Goal: Information Seeking & Learning: Learn about a topic

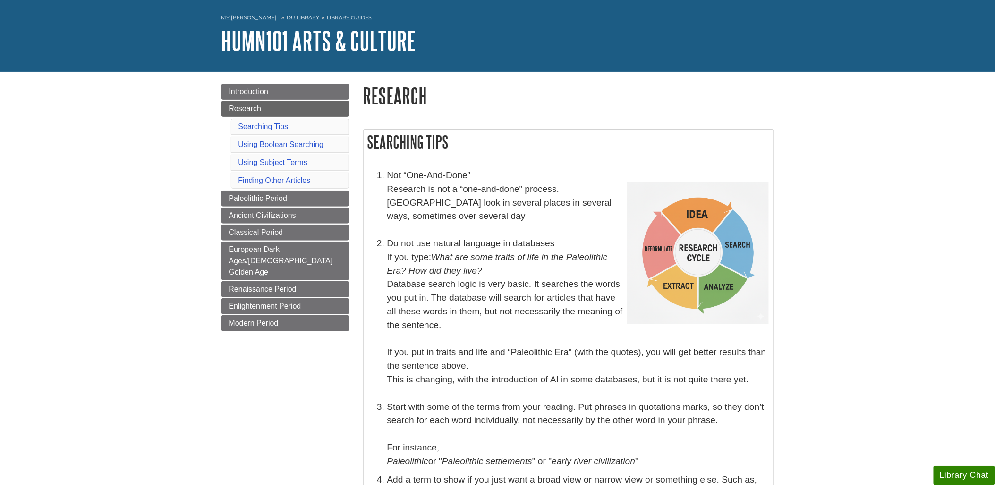
scroll to position [52, 0]
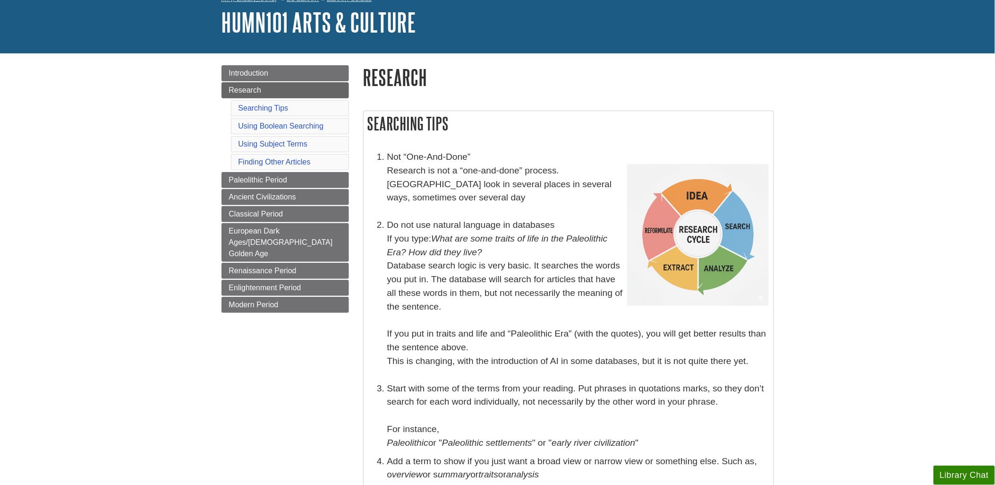
drag, startPoint x: 962, startPoint y: 142, endPoint x: 814, endPoint y: 182, distance: 152.9
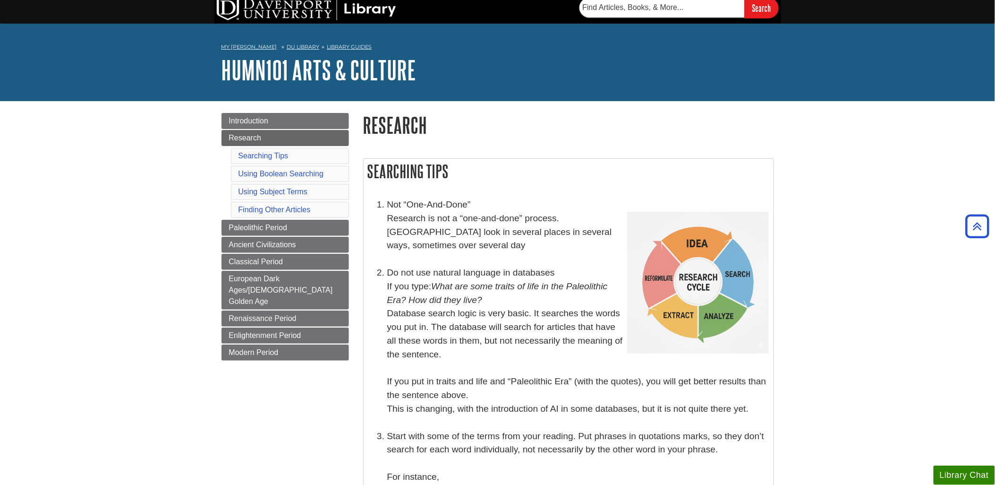
scroll to position [0, 0]
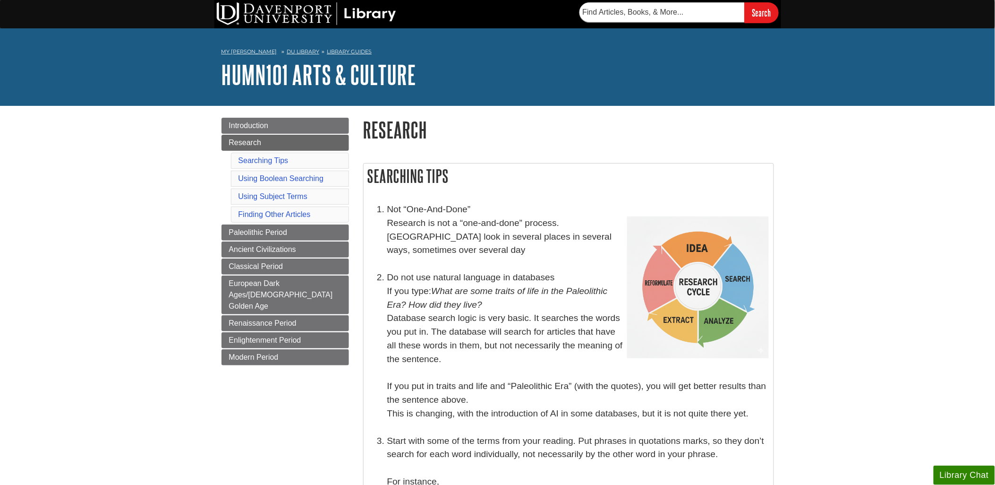
click at [267, 233] on span "Paleolithic Period" at bounding box center [258, 232] width 59 height 8
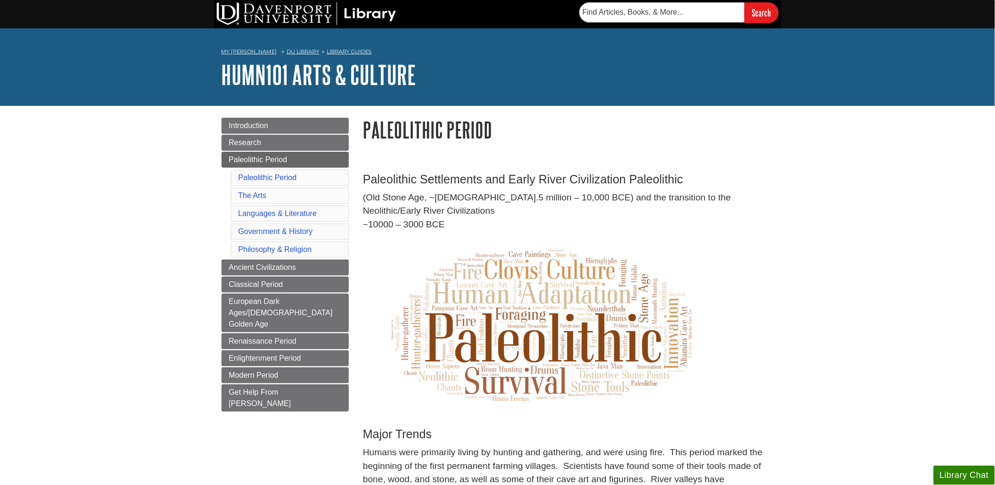
click at [238, 128] on span "Introduction" at bounding box center [249, 125] width 40 height 8
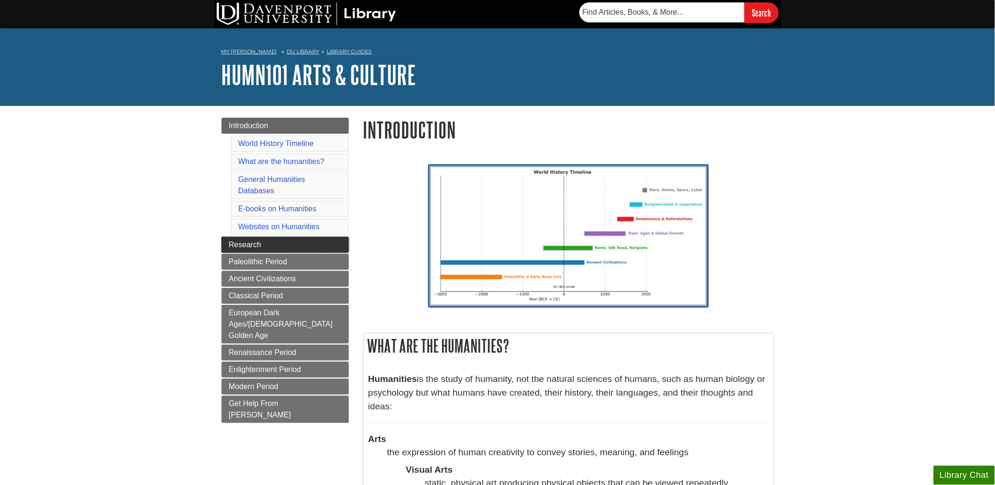
click at [248, 246] on span "Research" at bounding box center [245, 244] width 32 height 8
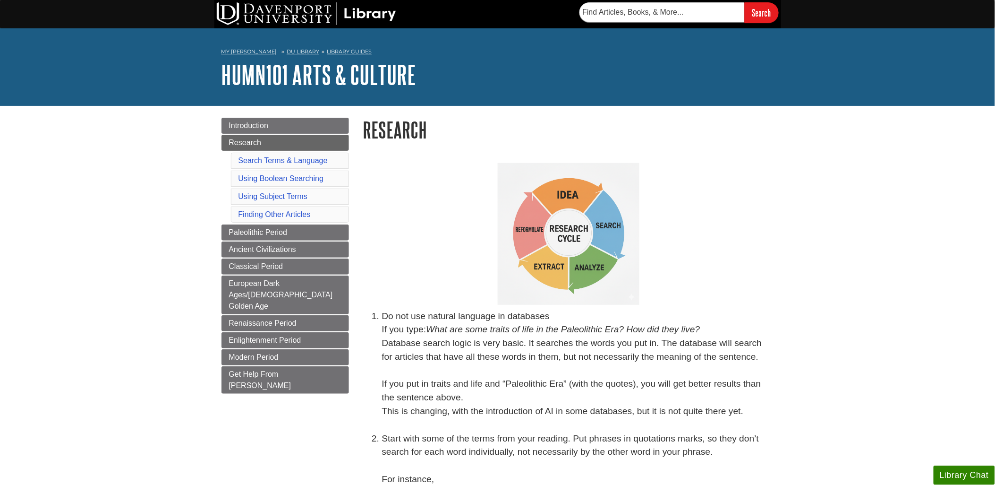
scroll to position [105, 0]
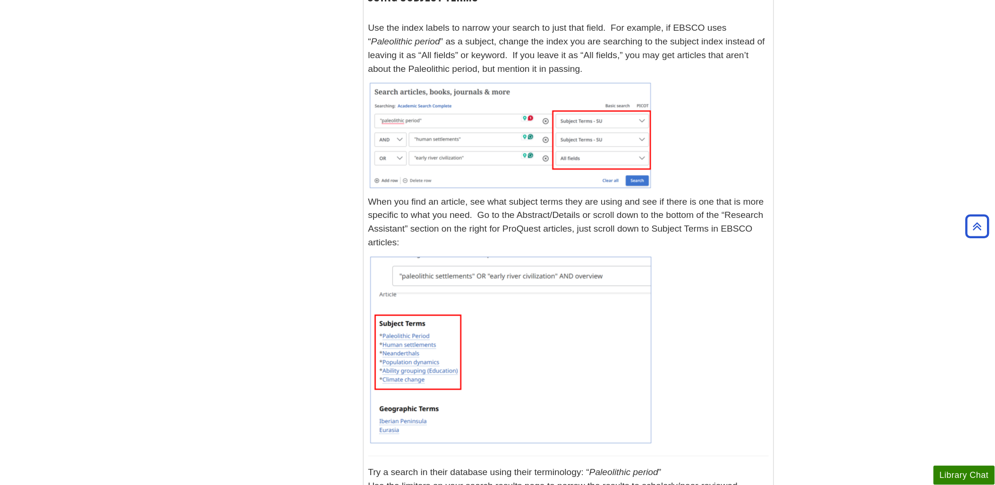
scroll to position [472, 0]
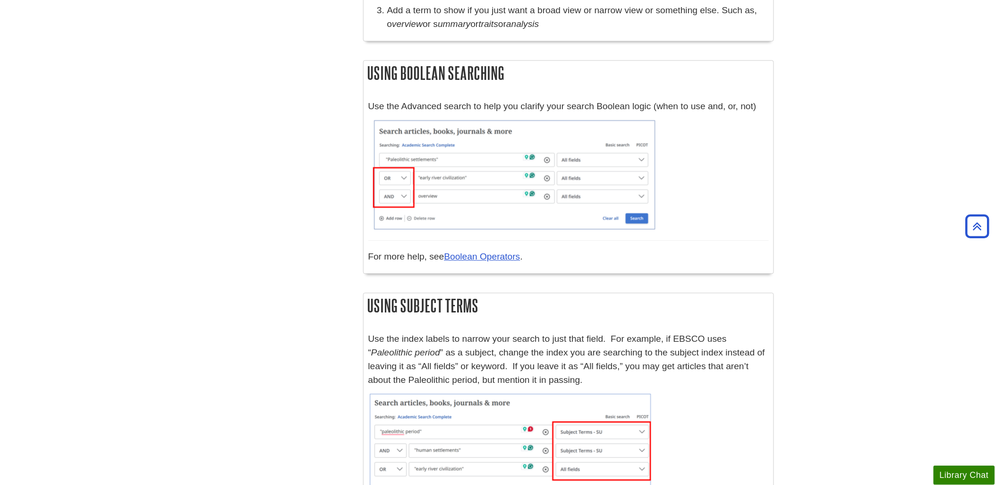
scroll to position [577, 0]
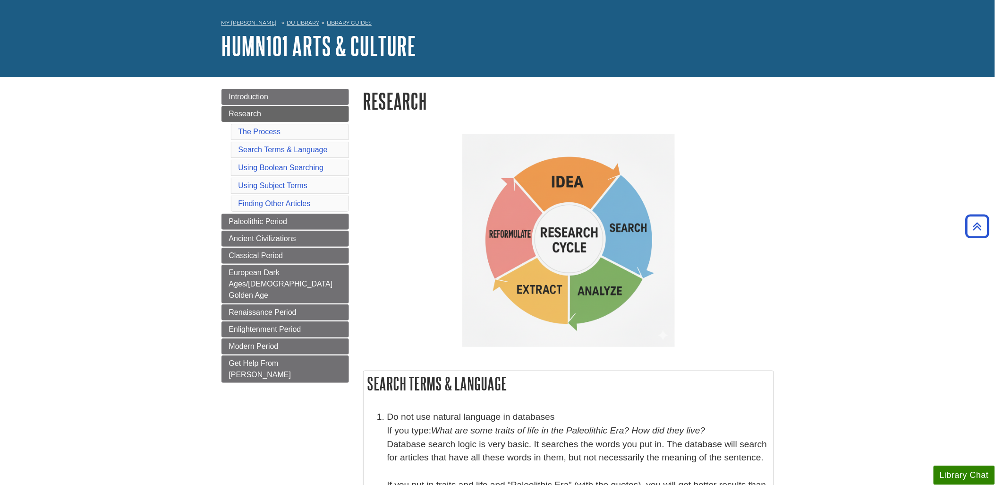
scroll to position [0, 0]
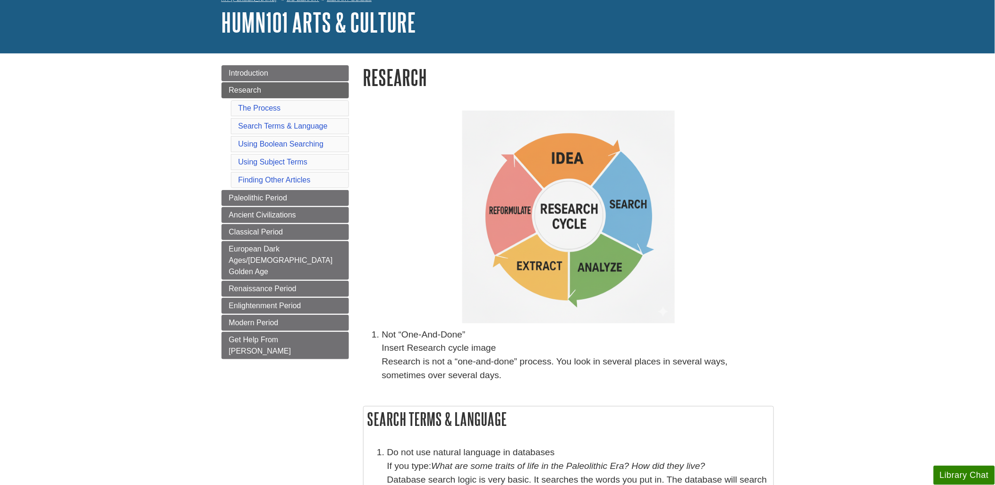
scroll to position [105, 0]
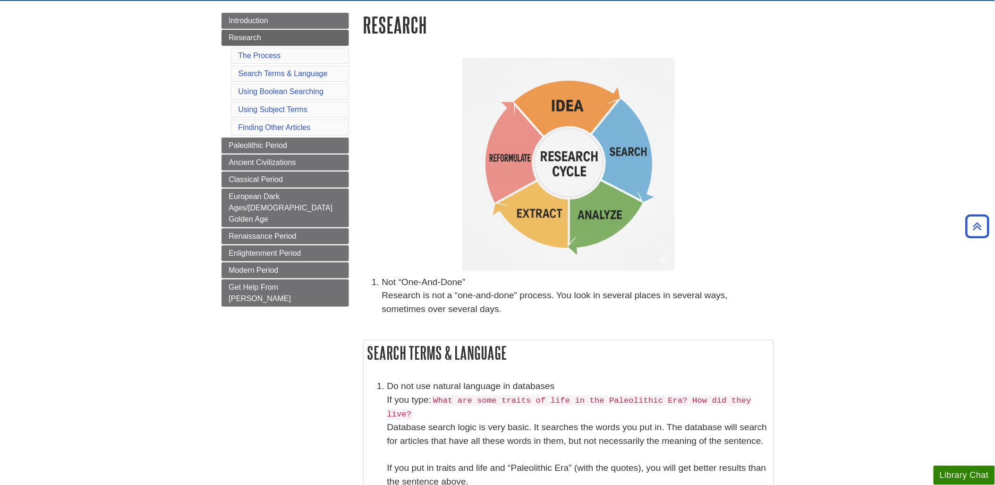
scroll to position [52, 0]
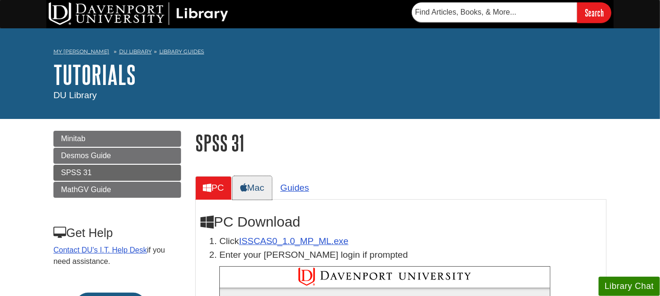
click at [261, 188] on link "Mac" at bounding box center [251, 187] width 39 height 23
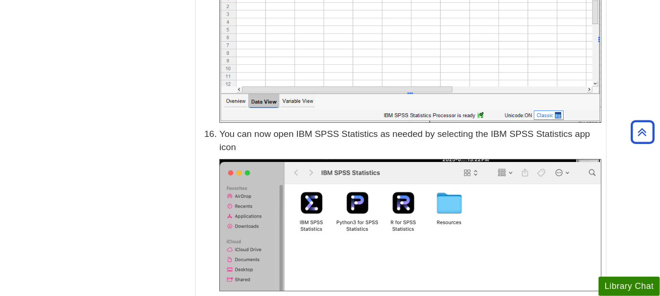
scroll to position [4619, 0]
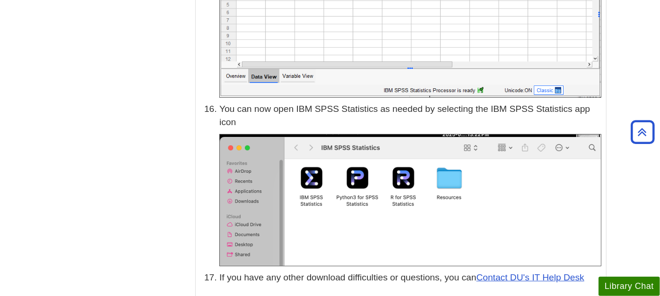
drag, startPoint x: 85, startPoint y: 45, endPoint x: 90, endPoint y: 42, distance: 6.2
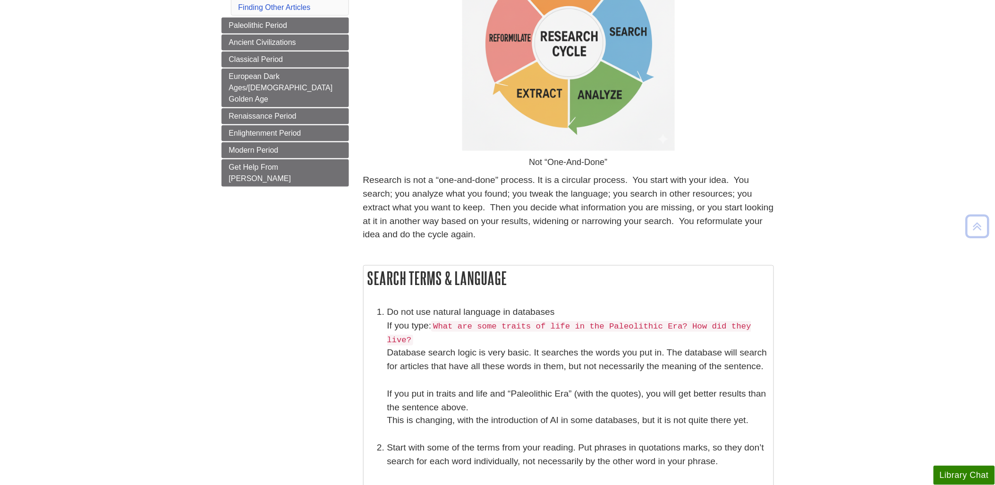
scroll to position [262, 0]
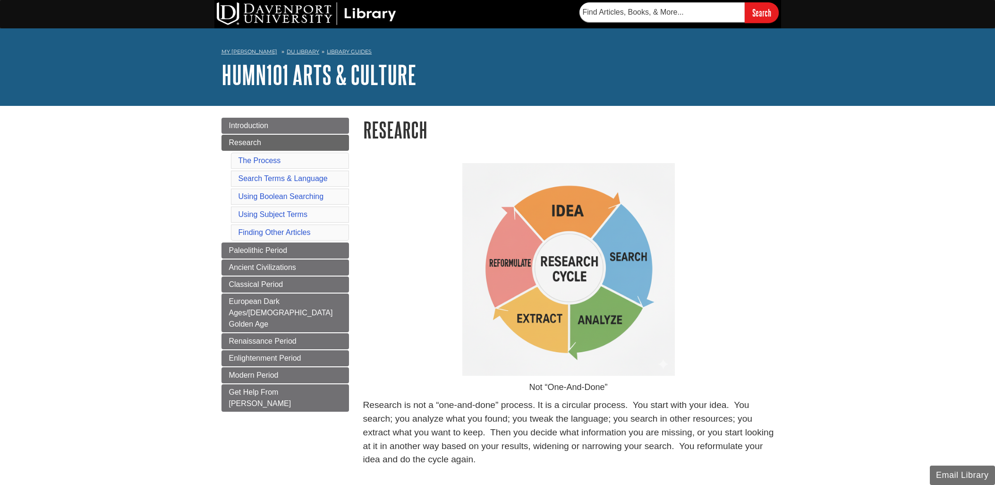
scroll to position [262, 0]
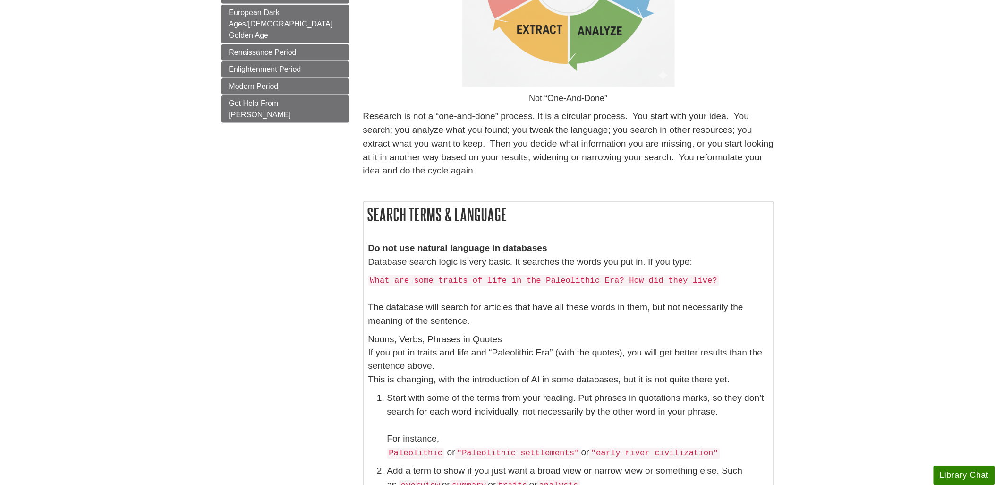
scroll to position [314, 0]
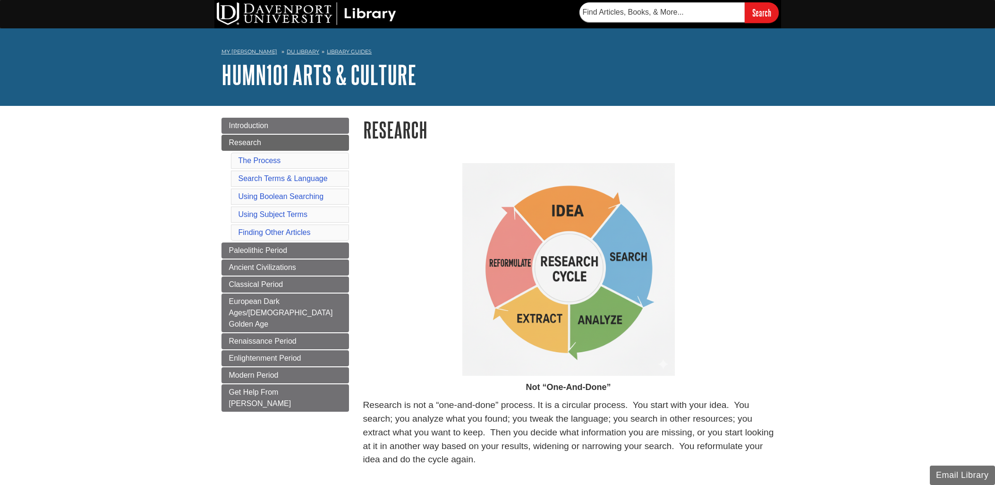
scroll to position [314, 0]
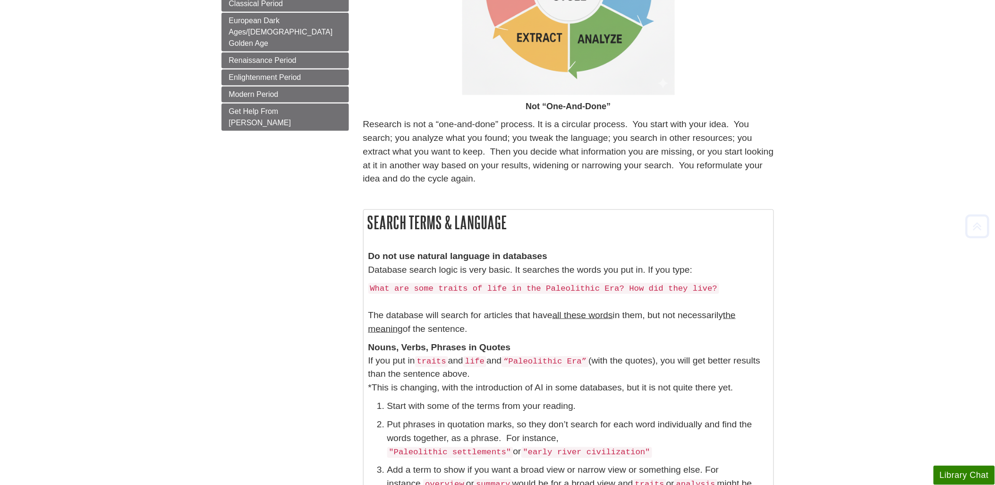
scroll to position [262, 0]
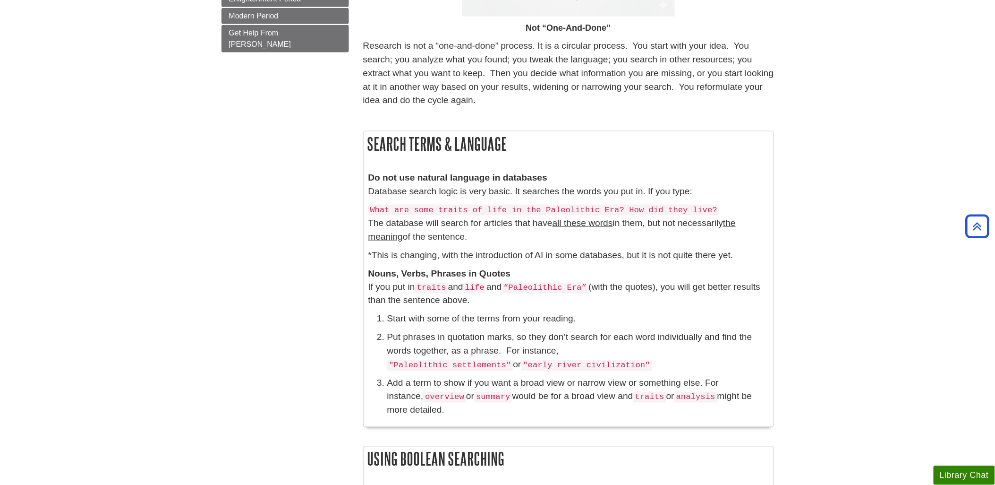
scroll to position [367, 0]
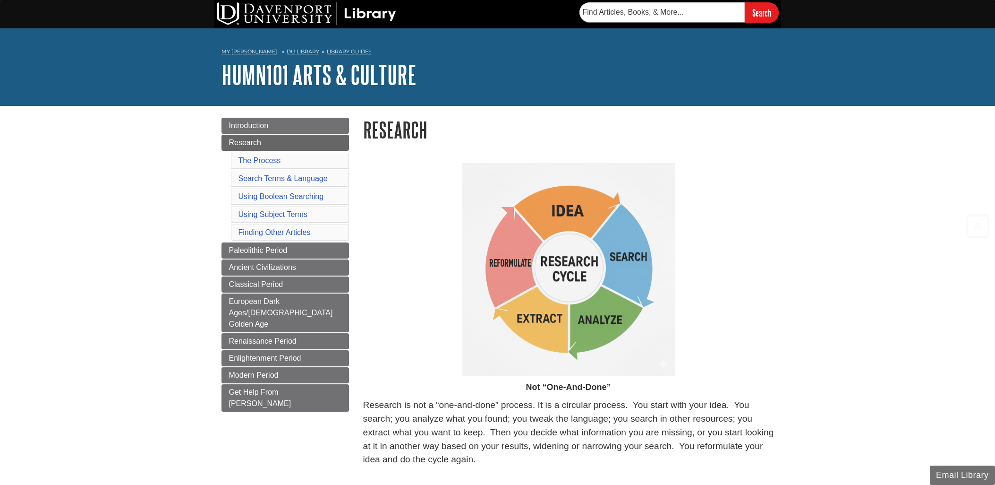
scroll to position [367, 0]
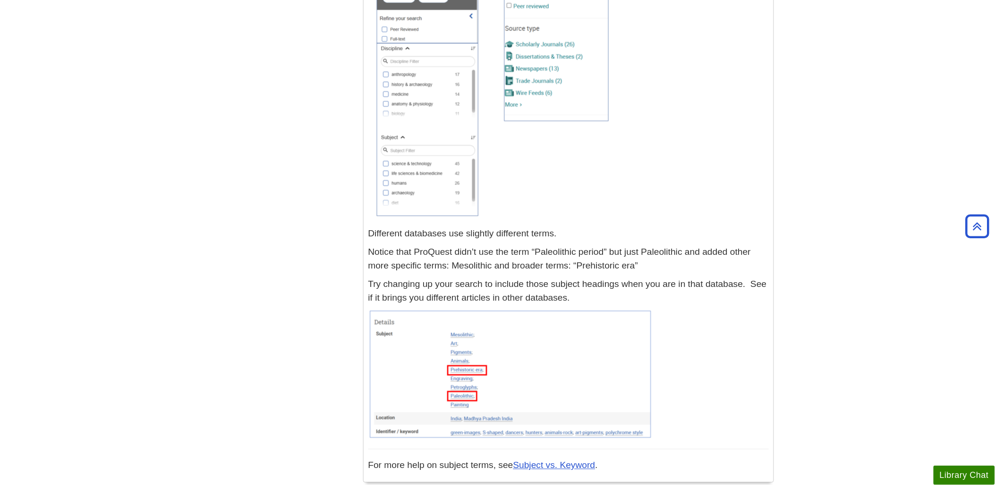
scroll to position [1627, 0]
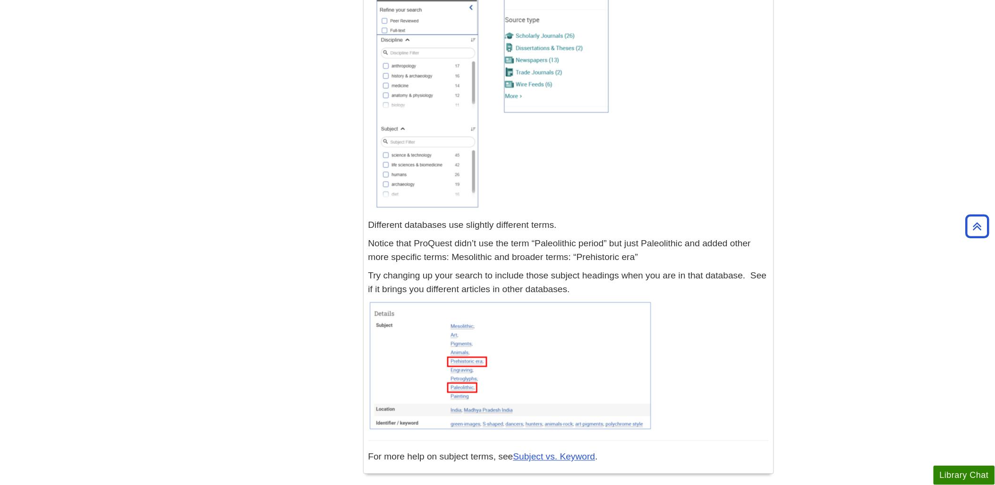
click at [17, 183] on body "Skip to Main Content Search My [PERSON_NAME][GEOGRAPHIC_DATA] Library Guides HU…" at bounding box center [497, 46] width 995 height 3347
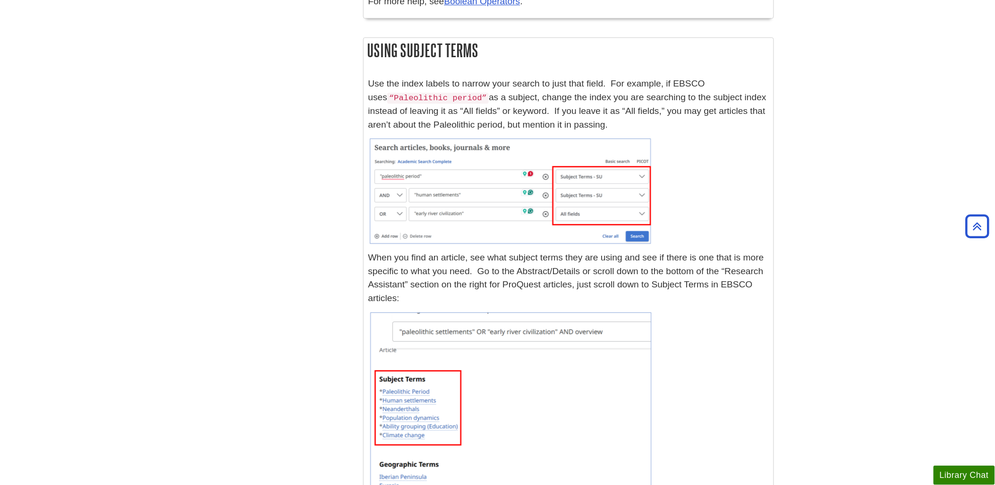
scroll to position [908, 0]
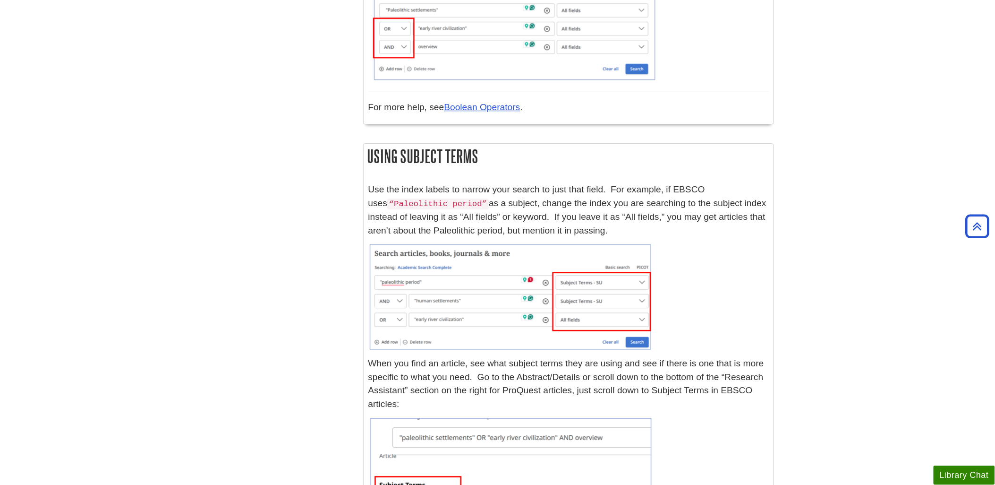
click at [402, 190] on p "Use the index labels to narrow your search to just that field. For example, if …" at bounding box center [568, 210] width 401 height 54
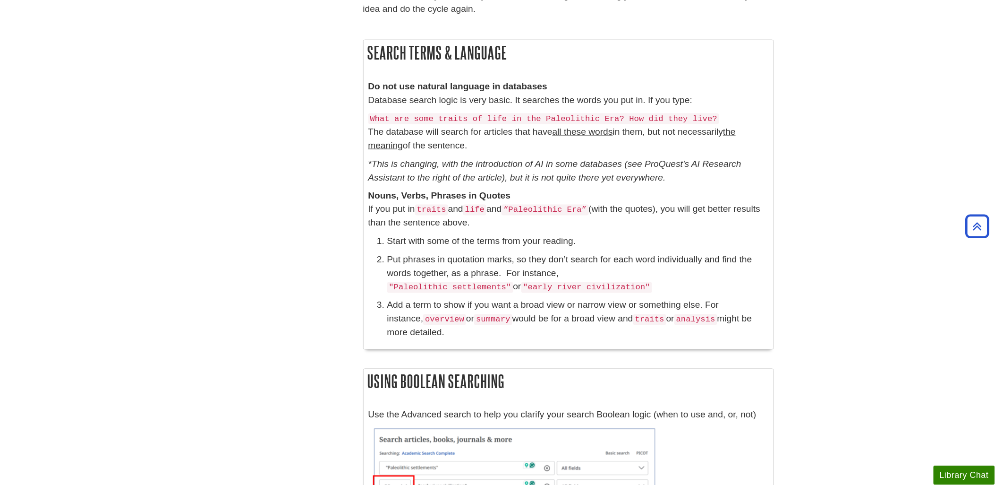
scroll to position [384, 0]
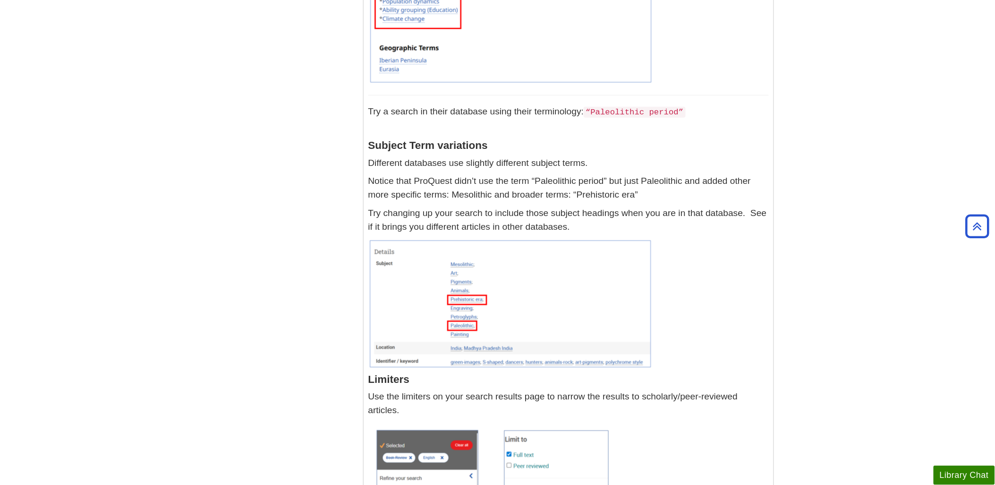
scroll to position [1486, 0]
click at [157, 192] on body "Skip to Main Content Search My [PERSON_NAME][GEOGRAPHIC_DATA] Library Guides HU…" at bounding box center [497, 241] width 995 height 3455
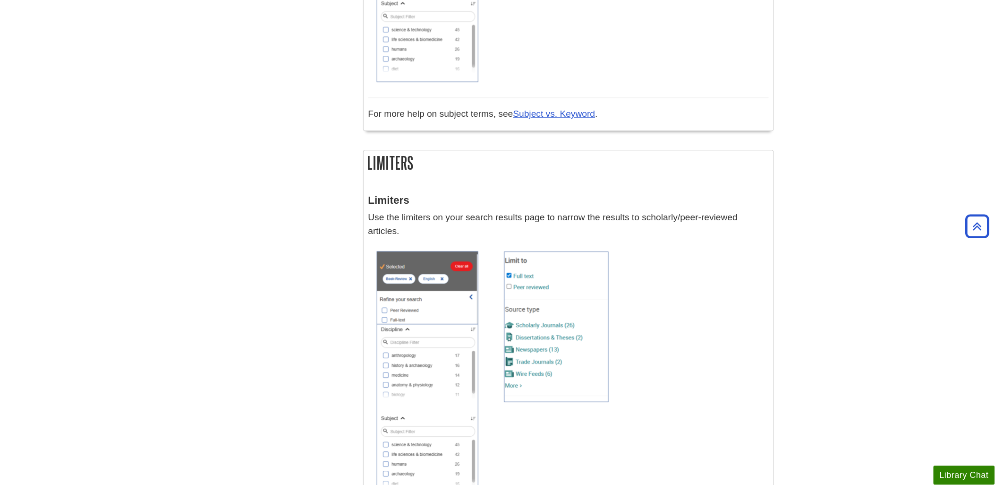
scroll to position [2091, 0]
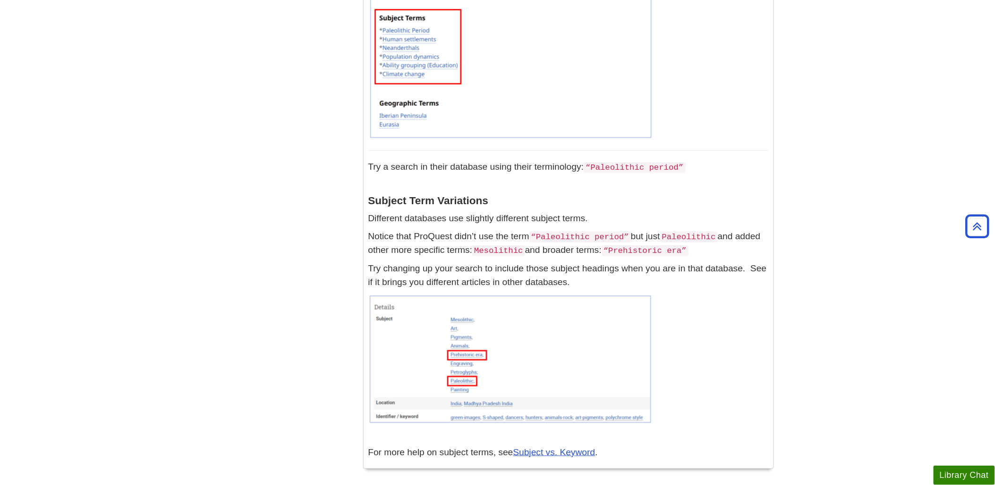
scroll to position [1453, 0]
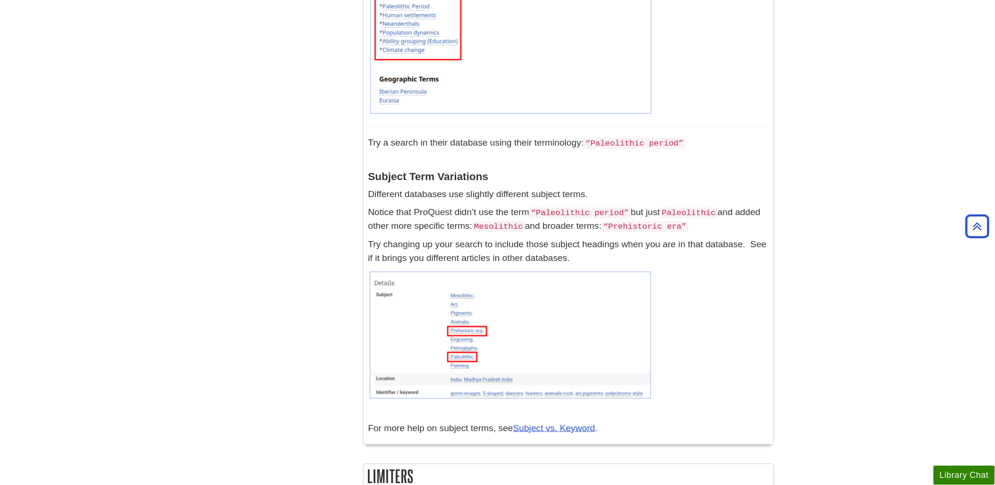
click at [131, 257] on body "Skip to Main Content Search My Davenport DU Library Library Guides HUMN101 Arts…" at bounding box center [497, 309] width 995 height 3525
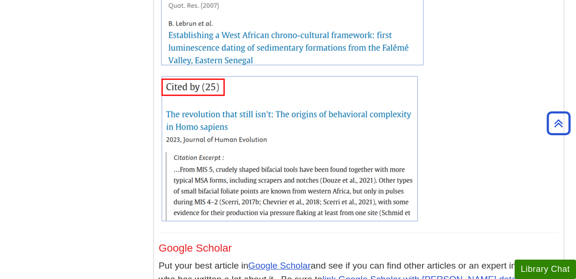
scroll to position [2948, 0]
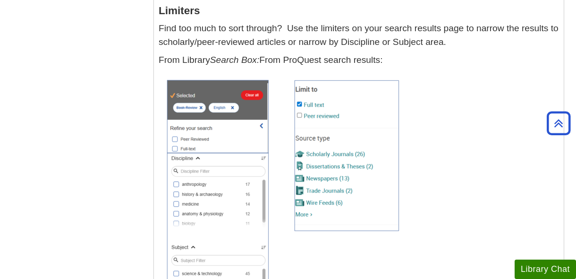
scroll to position [1959, 0]
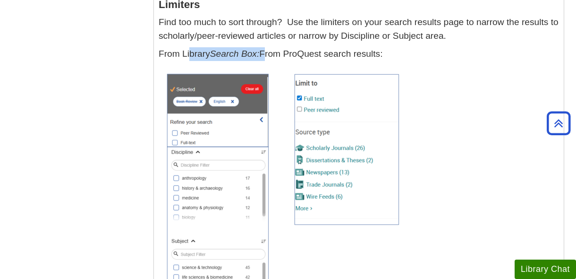
drag, startPoint x: 286, startPoint y: 40, endPoint x: 177, endPoint y: 34, distance: 109.3
click at [177, 34] on div "Limiters Find too much to sort through? Use the limiters on your search results…" at bounding box center [359, 162] width 401 height 336
copy p "From Library Search Box:"
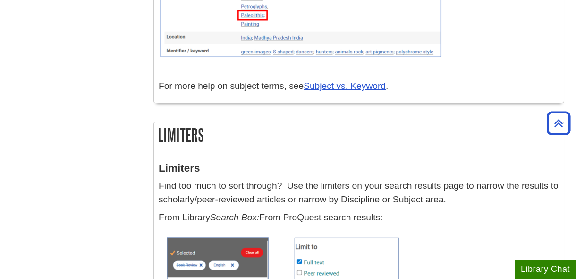
scroll to position [1802, 0]
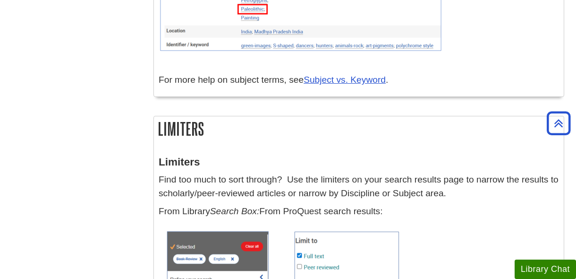
click at [73, 140] on div "Menu Introduction Research The Process Search Terms & Language Using Boolean Se…" at bounding box center [288, 12] width 567 height 3416
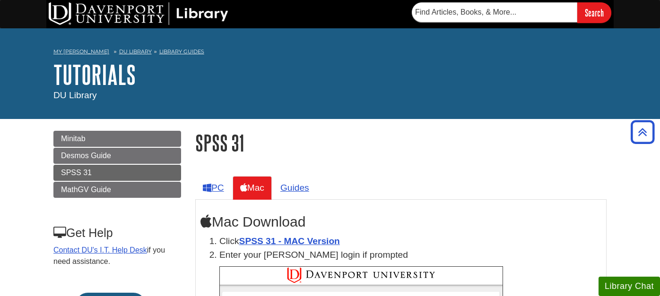
scroll to position [4619, 0]
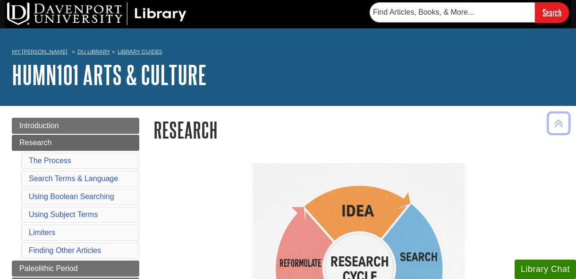
scroll to position [1926, 0]
